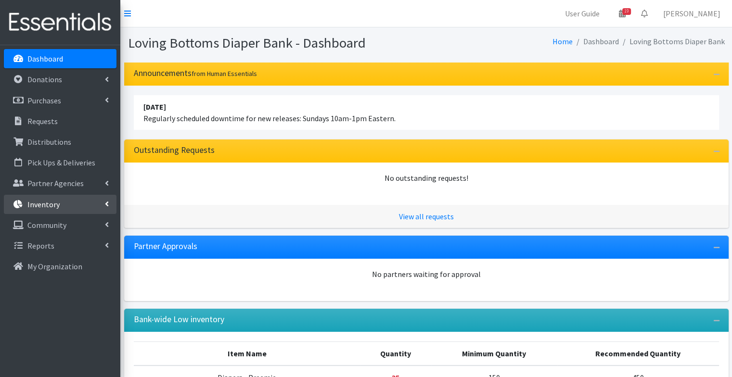
click at [54, 209] on link "Inventory" at bounding box center [60, 204] width 113 height 19
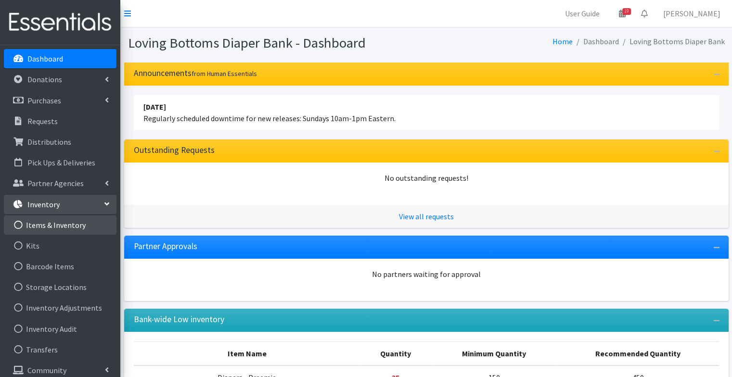
click at [58, 231] on link "Items & Inventory" at bounding box center [60, 225] width 113 height 19
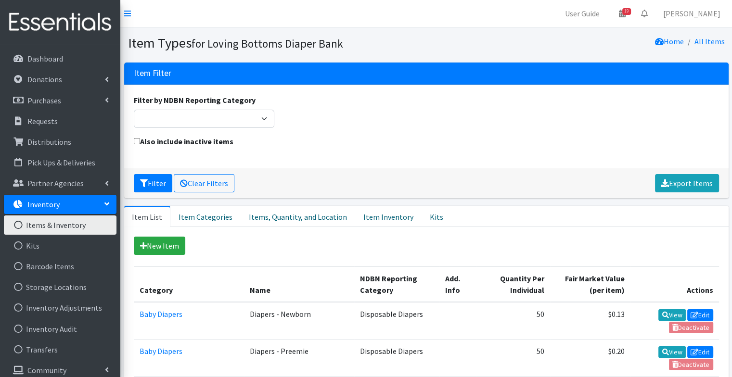
click at [44, 225] on link "Items & Inventory" at bounding box center [60, 225] width 113 height 19
click at [392, 221] on link "Item Inventory" at bounding box center [388, 216] width 66 height 21
click at [202, 215] on link "Item Categories" at bounding box center [205, 216] width 70 height 21
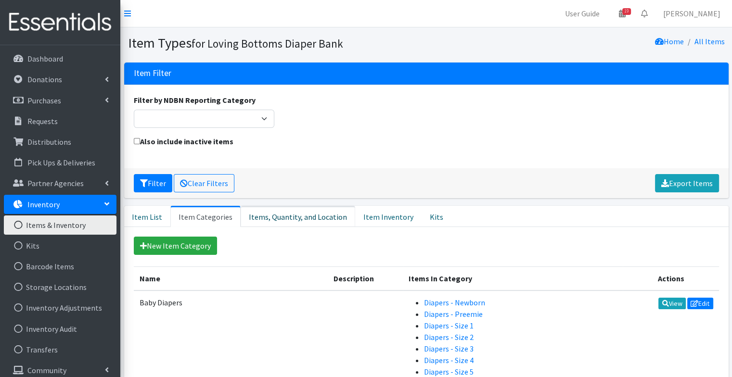
click at [264, 218] on link "Items, Quantity, and Location" at bounding box center [298, 216] width 115 height 21
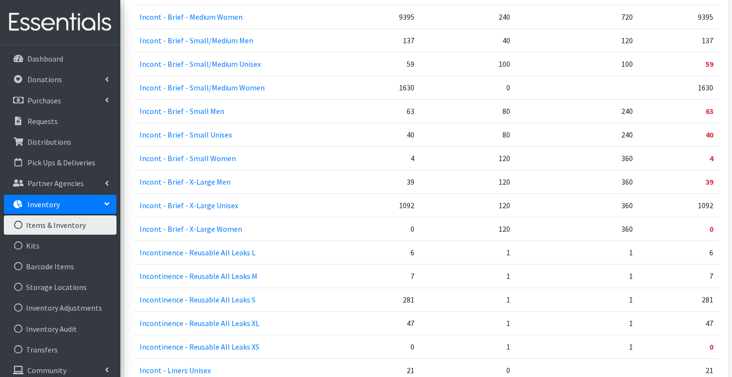
scroll to position [691, 0]
